Goal: Find specific page/section: Find specific page/section

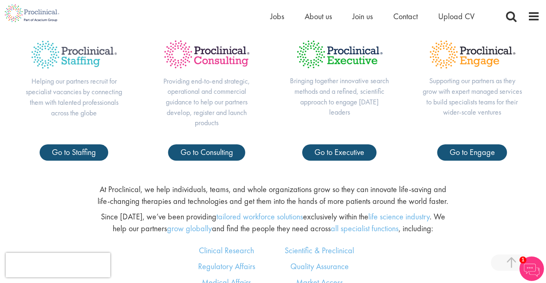
scroll to position [334, 0]
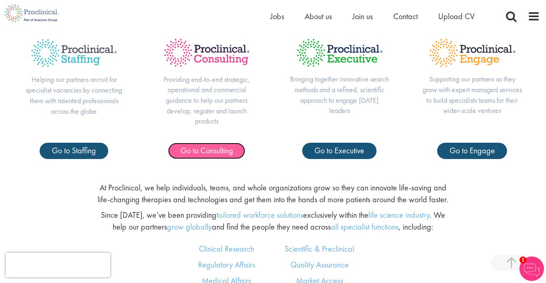
click at [216, 151] on span "Go to Consulting" at bounding box center [206, 150] width 53 height 11
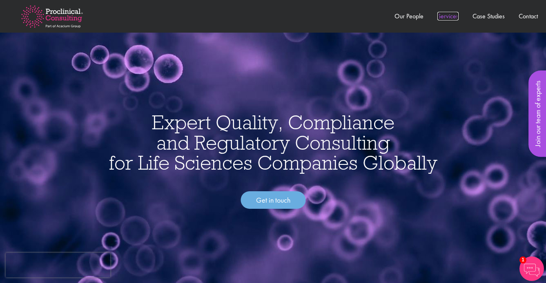
click at [446, 17] on link "Services" at bounding box center [447, 16] width 21 height 9
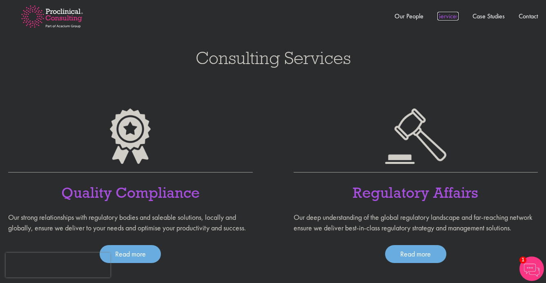
scroll to position [513, 0]
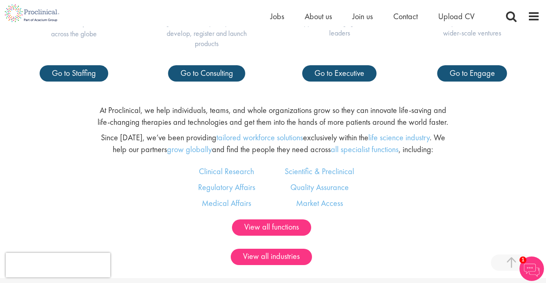
scroll to position [425, 0]
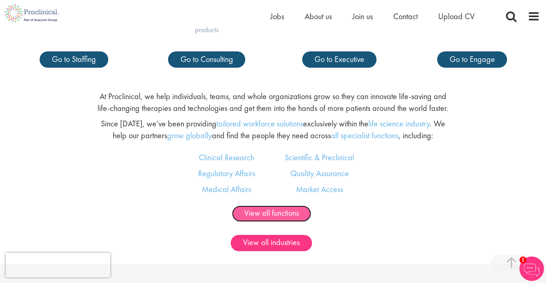
click at [262, 213] on link "View all functions" at bounding box center [271, 214] width 79 height 16
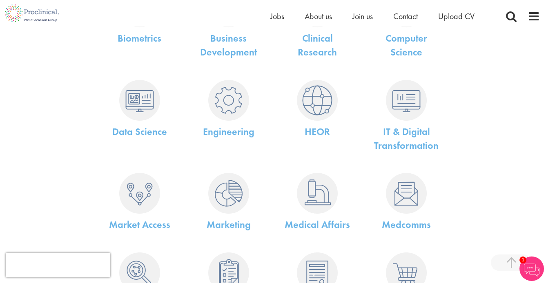
scroll to position [195, 0]
